Goal: Task Accomplishment & Management: Manage account settings

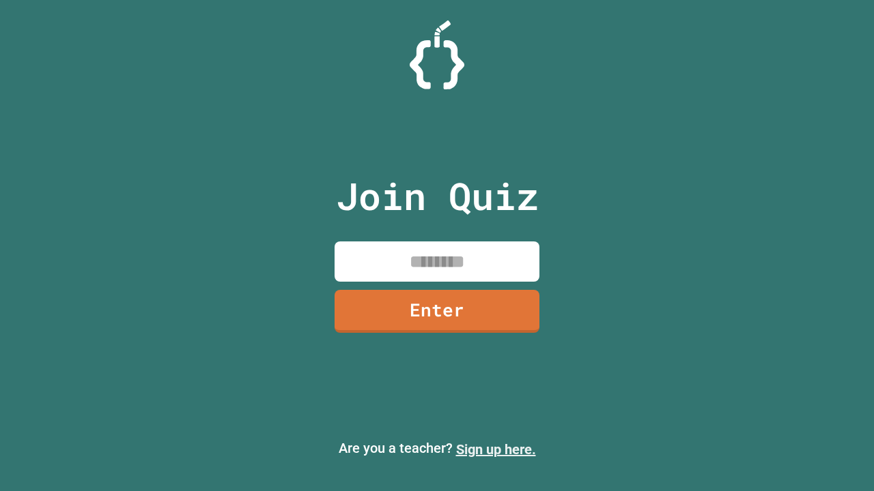
click at [495, 450] on link "Sign up here." at bounding box center [496, 450] width 80 height 16
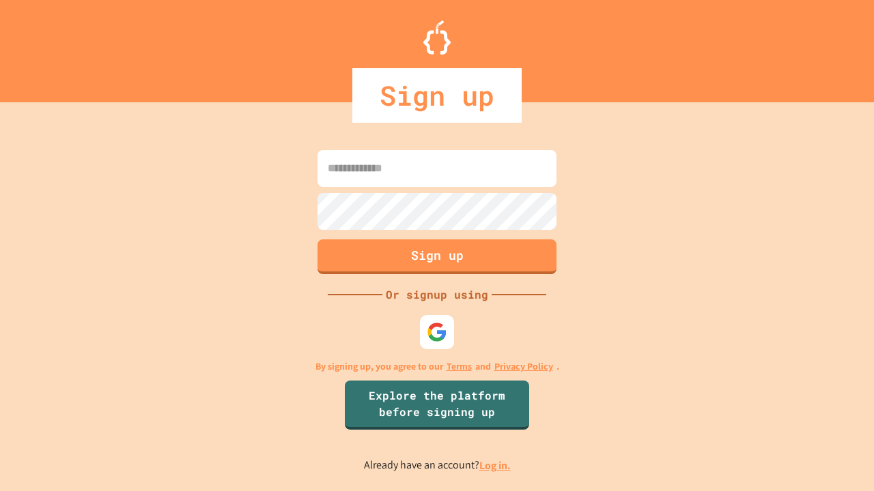
click at [495, 465] on link "Log in." at bounding box center [494, 466] width 31 height 14
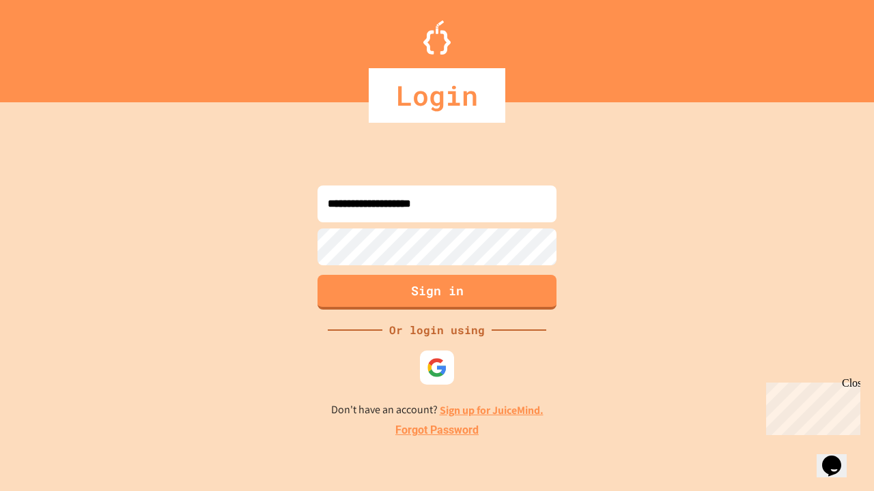
type input "**********"
